Goal: Navigation & Orientation: Find specific page/section

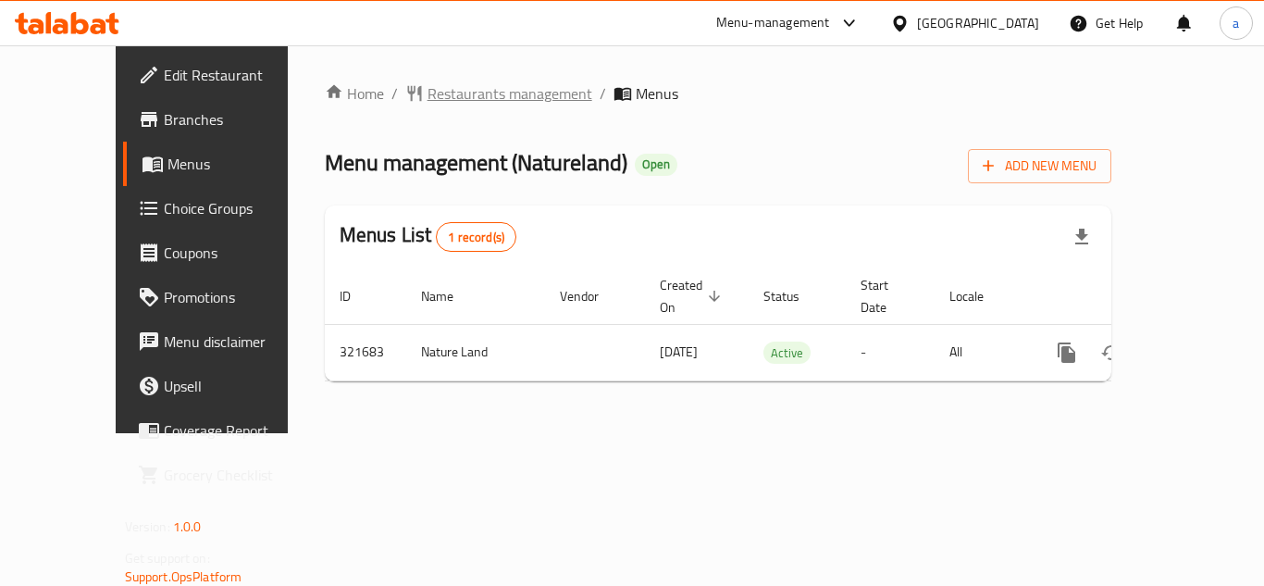
click at [428, 83] on span "Restaurants management" at bounding box center [510, 93] width 165 height 22
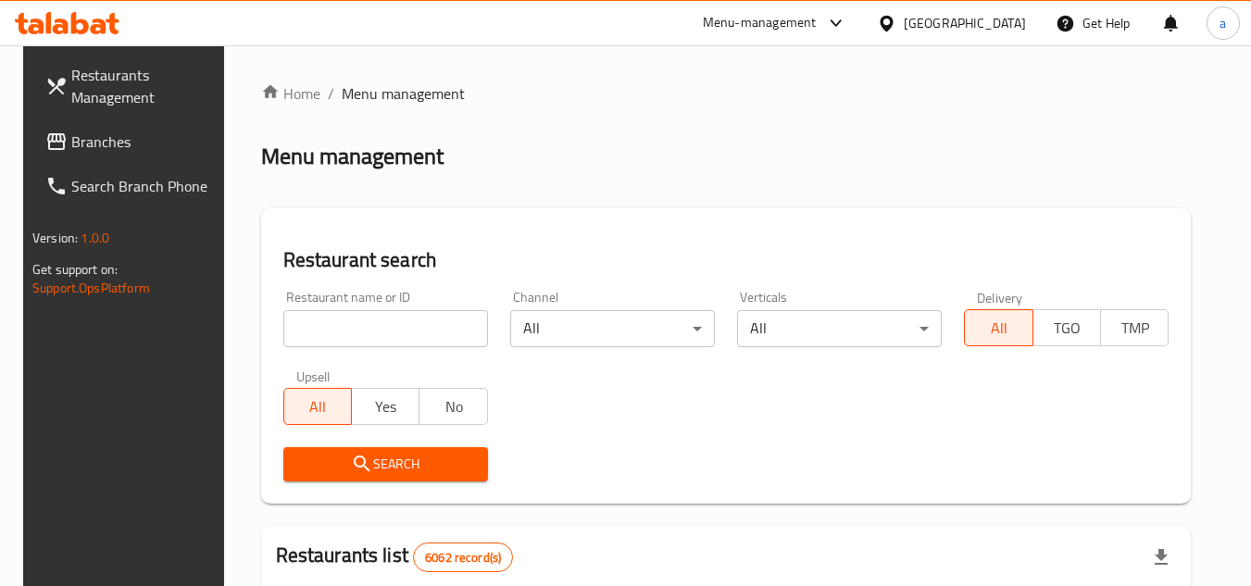
click at [977, 25] on div at bounding box center [625, 293] width 1251 height 586
click at [903, 22] on div at bounding box center [890, 23] width 27 height 20
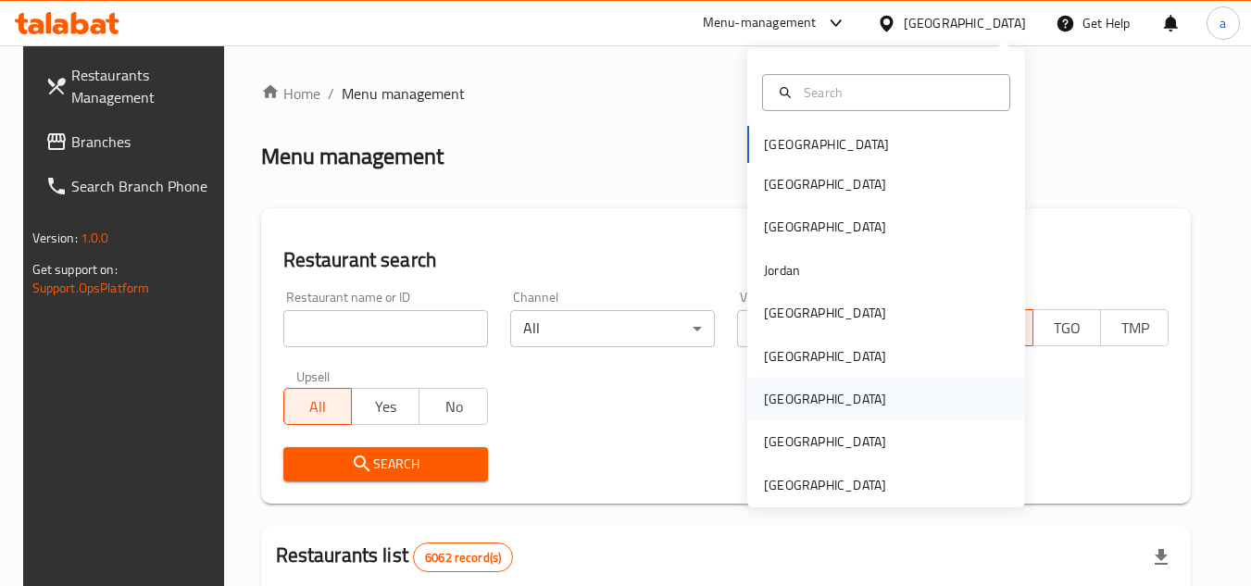
click at [764, 398] on div "[GEOGRAPHIC_DATA]" at bounding box center [825, 399] width 122 height 20
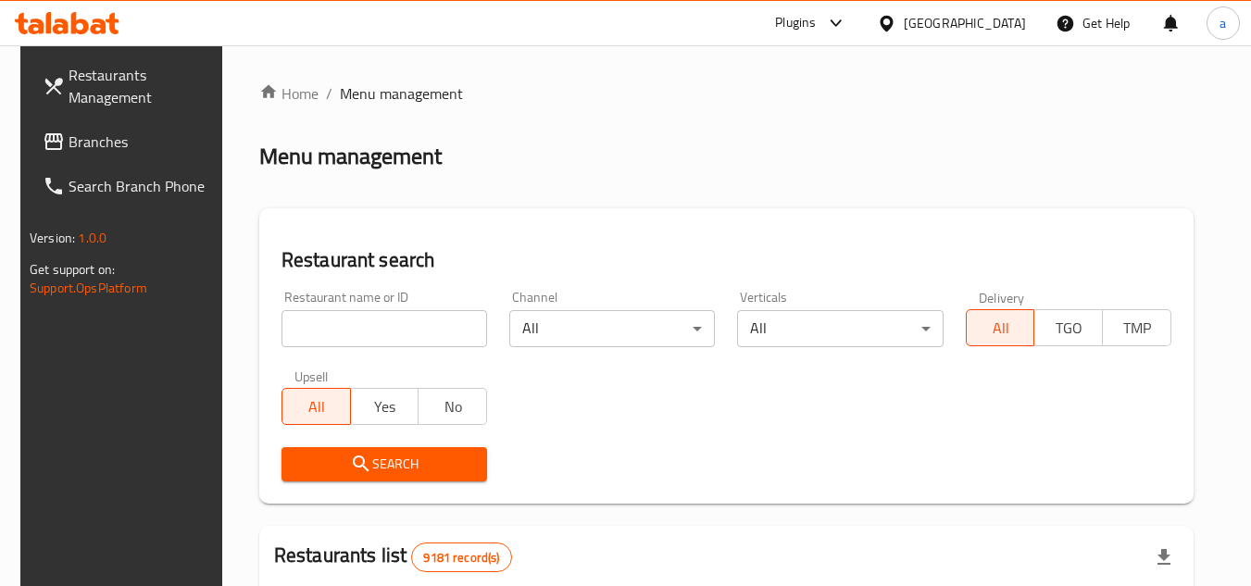
click at [71, 162] on link "Branches" at bounding box center [129, 141] width 202 height 44
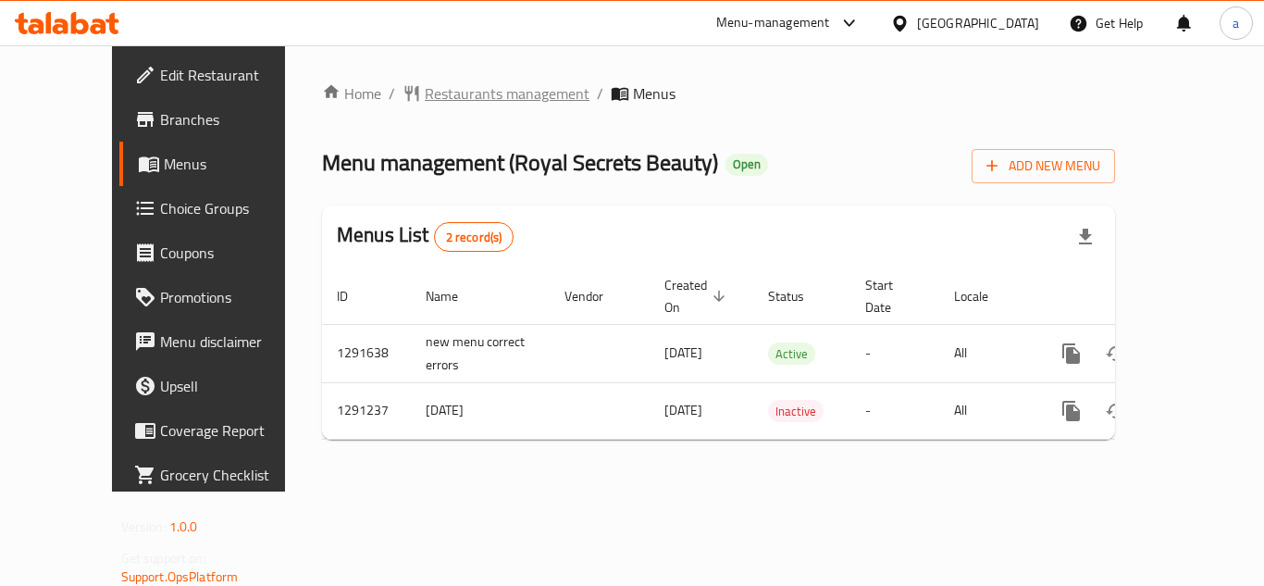
click at [438, 96] on span "Restaurants management" at bounding box center [507, 93] width 165 height 22
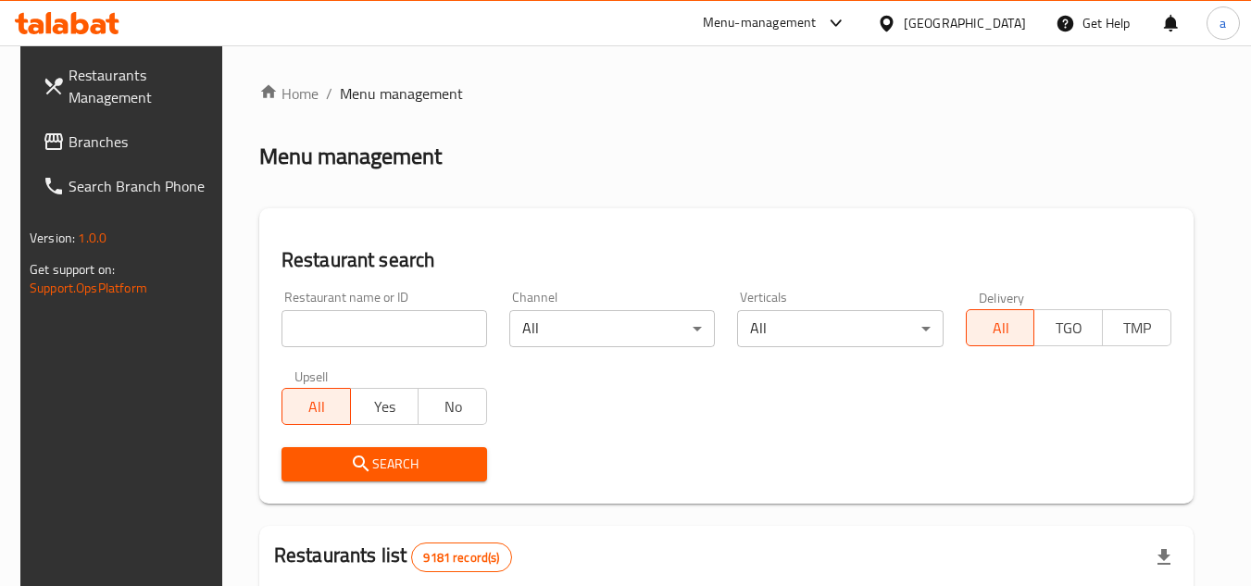
click at [1027, 29] on div "[GEOGRAPHIC_DATA]" at bounding box center [951, 23] width 179 height 44
click at [903, 30] on div at bounding box center [890, 23] width 27 height 20
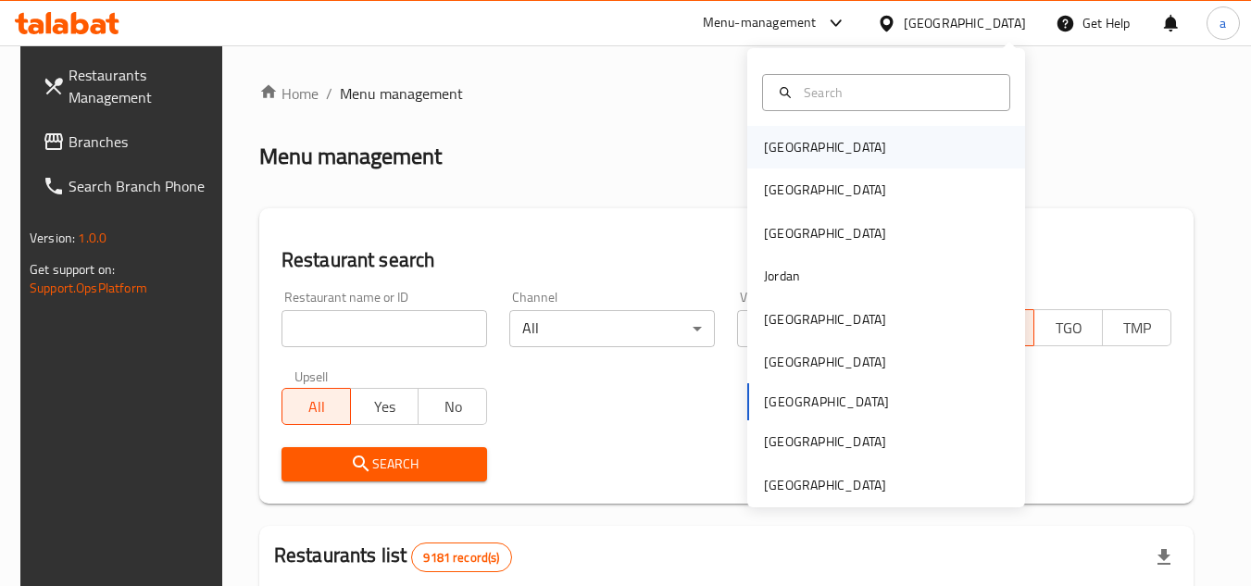
click at [809, 150] on div "[GEOGRAPHIC_DATA]" at bounding box center [886, 147] width 278 height 43
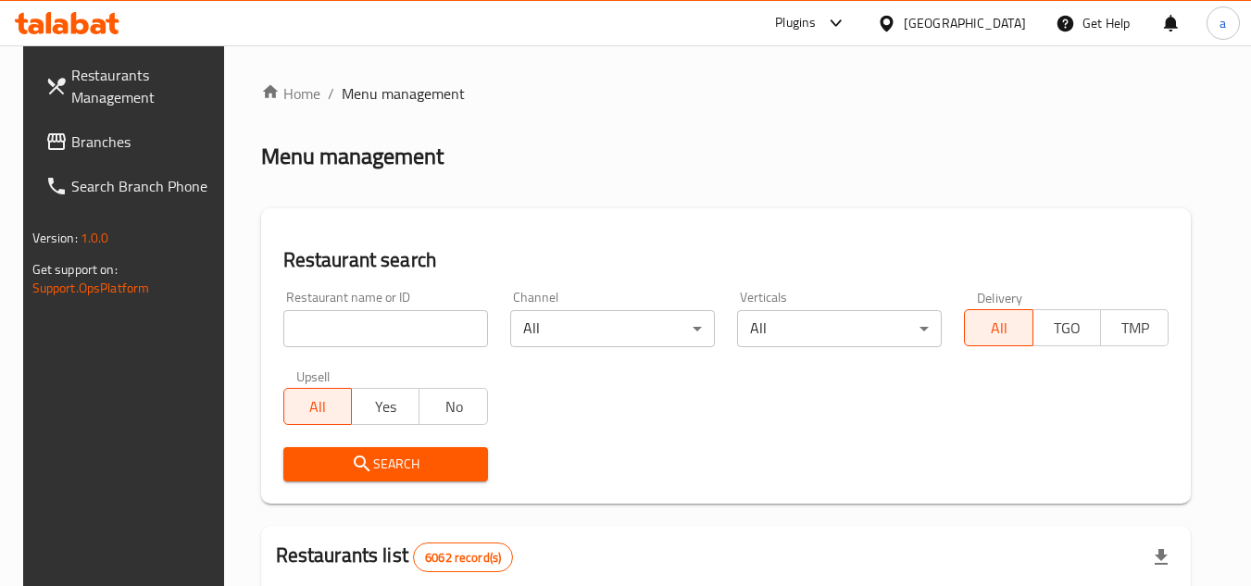
click at [90, 125] on link "Branches" at bounding box center [132, 141] width 202 height 44
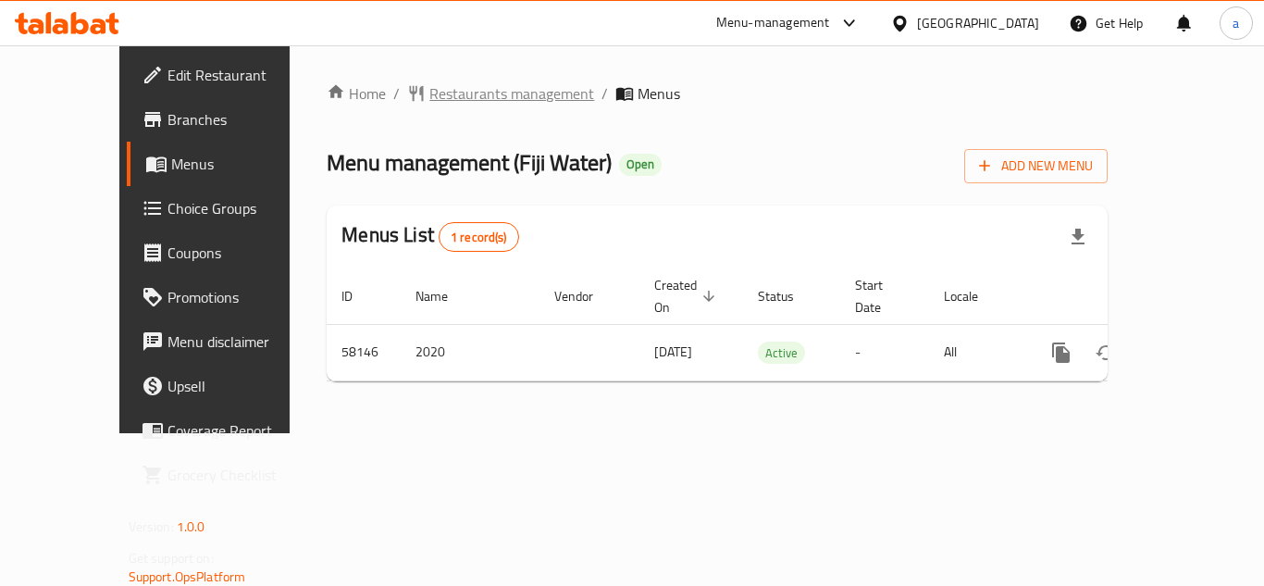
click at [429, 100] on span "Restaurants management" at bounding box center [511, 93] width 165 height 22
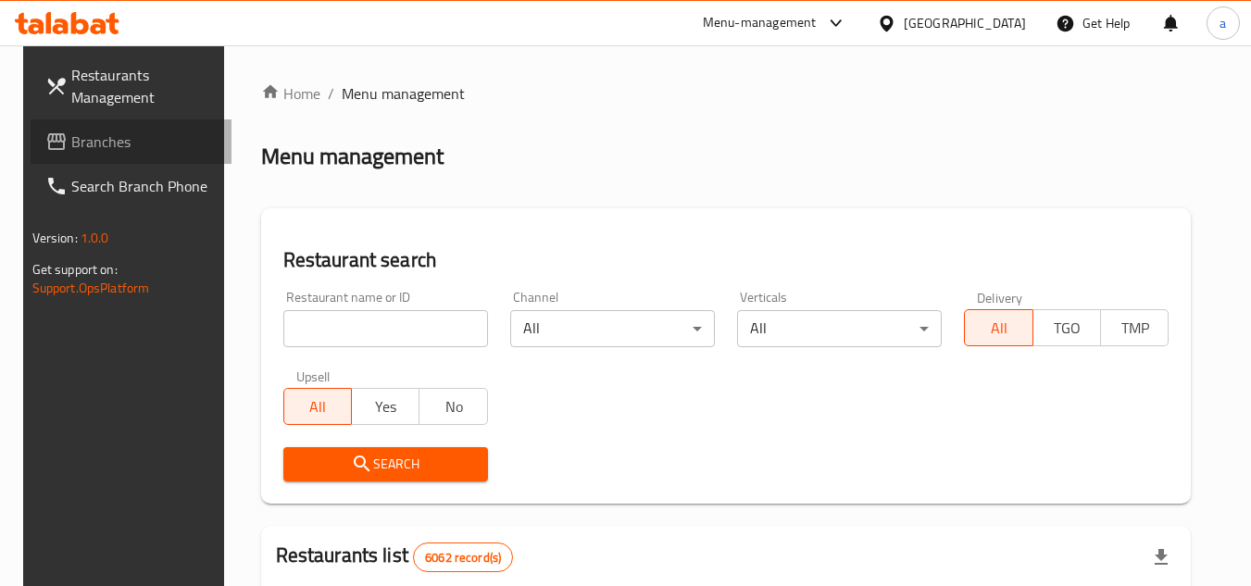
click at [81, 144] on span "Branches" at bounding box center [144, 142] width 146 height 22
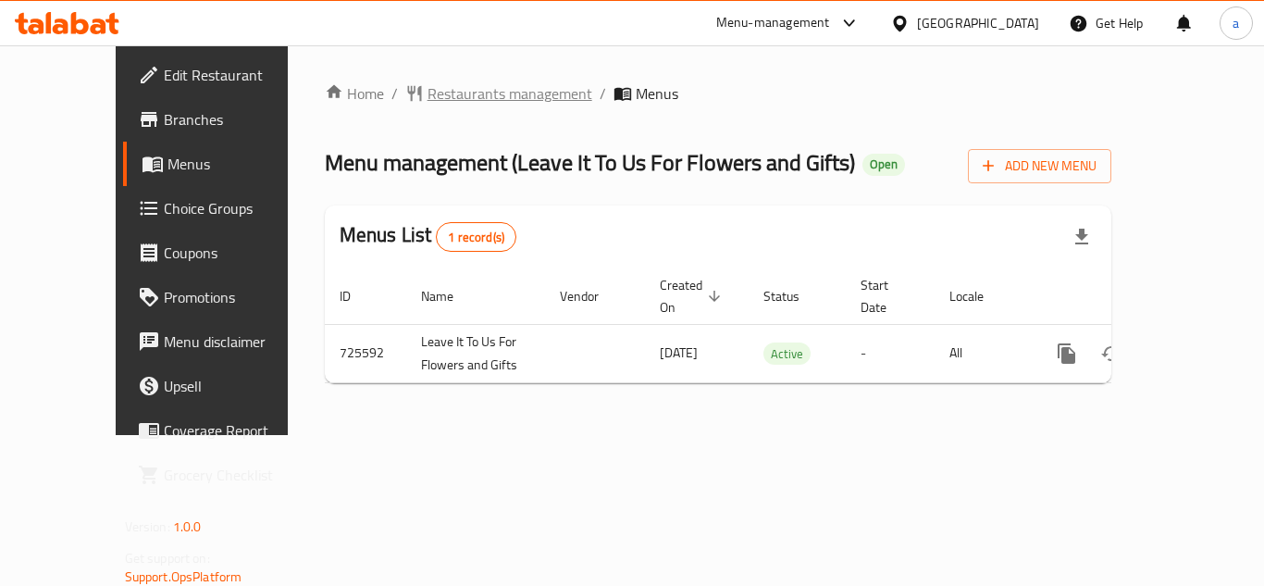
click at [428, 104] on span "Restaurants management" at bounding box center [510, 93] width 165 height 22
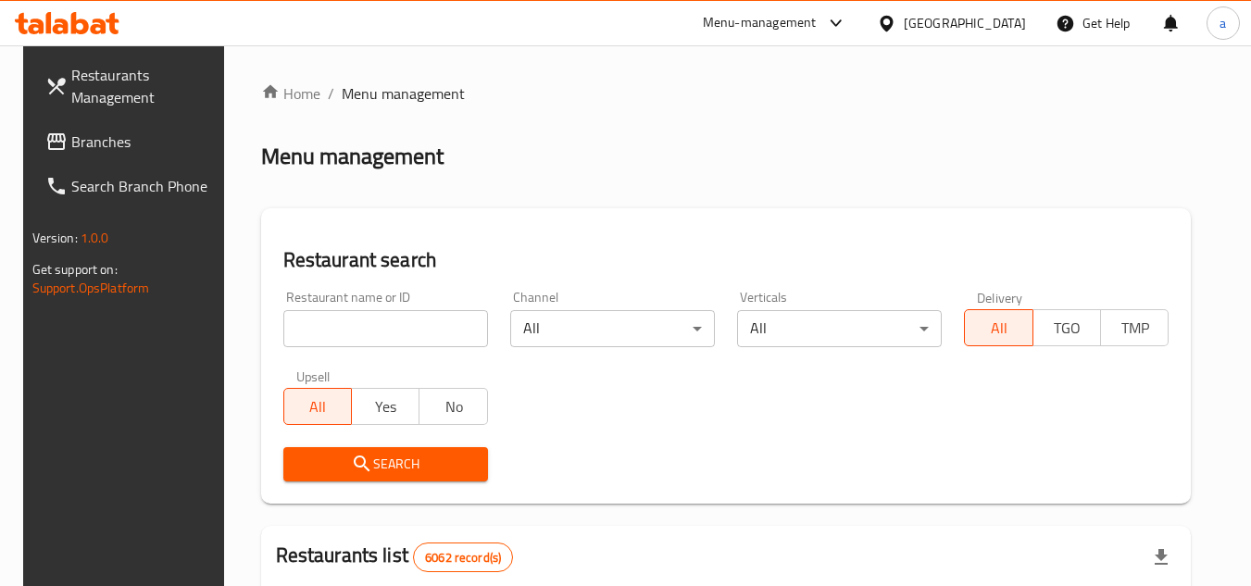
click at [81, 152] on span "Branches" at bounding box center [144, 142] width 146 height 22
